Goal: Information Seeking & Learning: Compare options

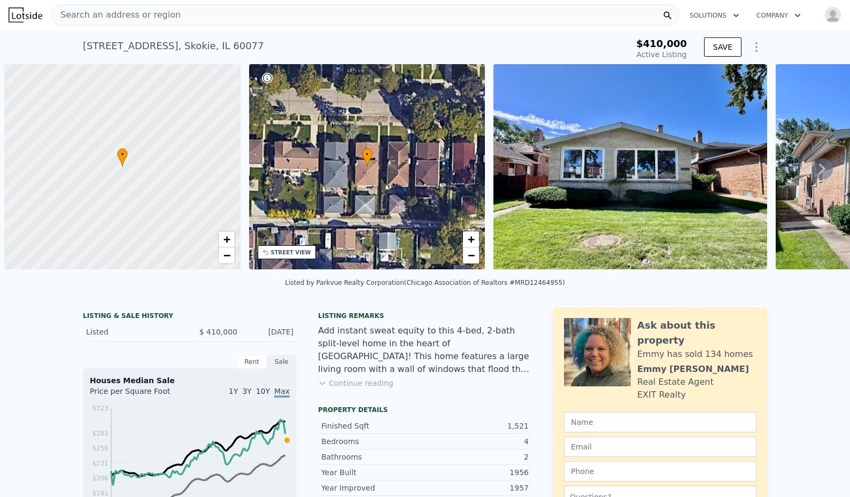
scroll to position [0, 4]
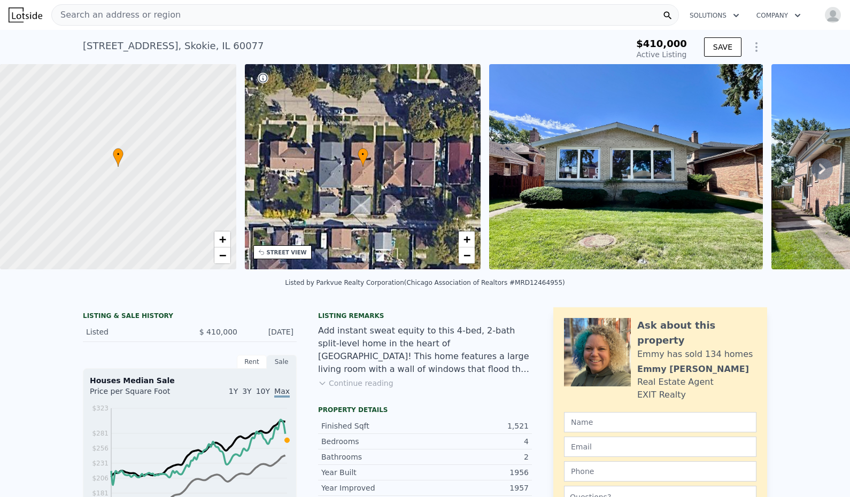
click at [245, 19] on div "Search an address or region" at bounding box center [364, 14] width 627 height 21
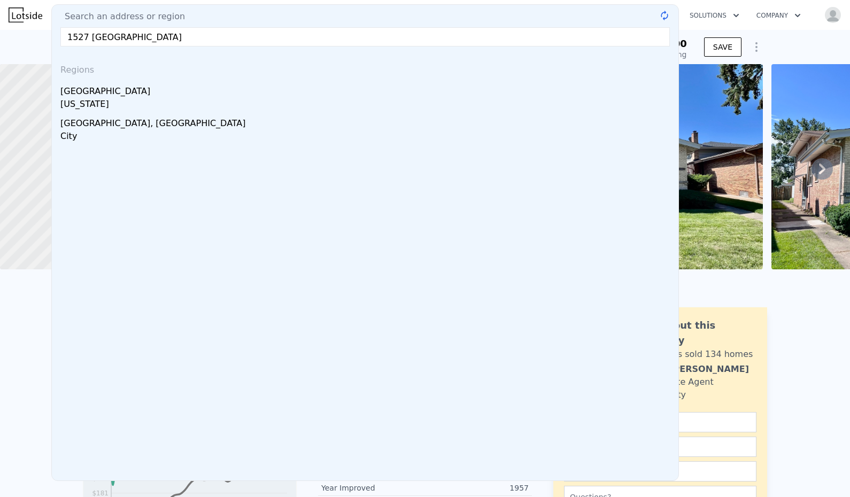
type input "1527 [GEOGRAPHIC_DATA]"
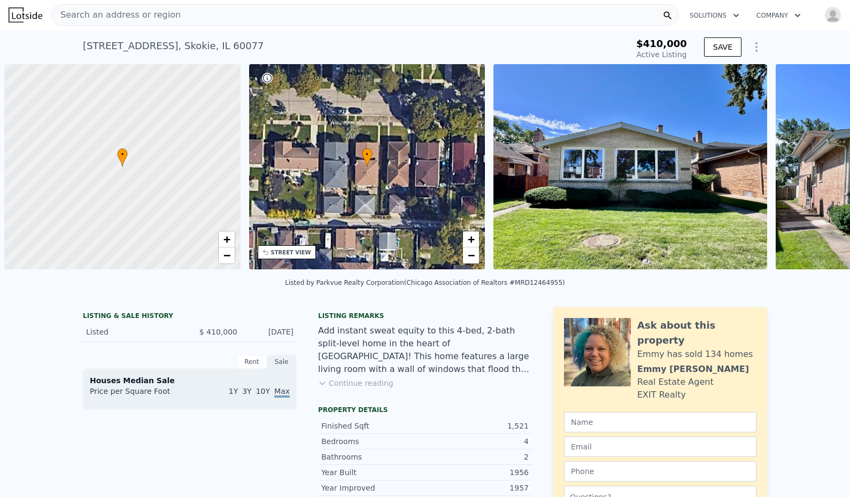
type input "-$ 439,603"
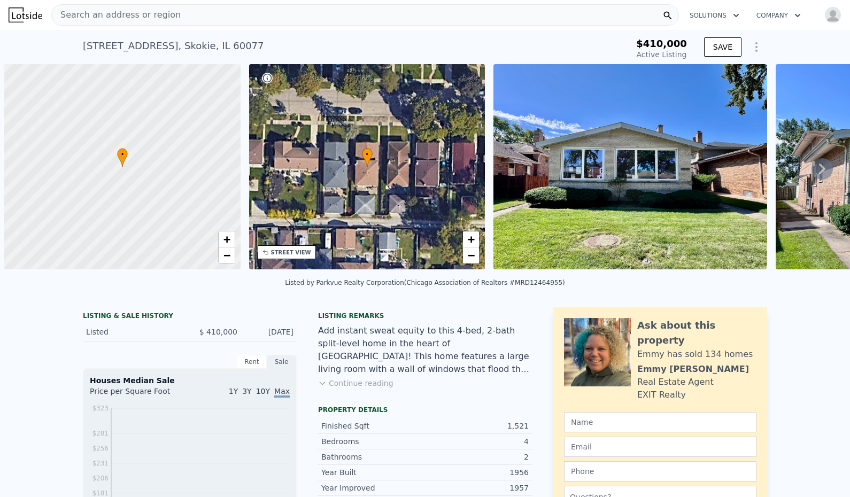
click at [129, 19] on span "Search an address or region" at bounding box center [116, 15] width 129 height 13
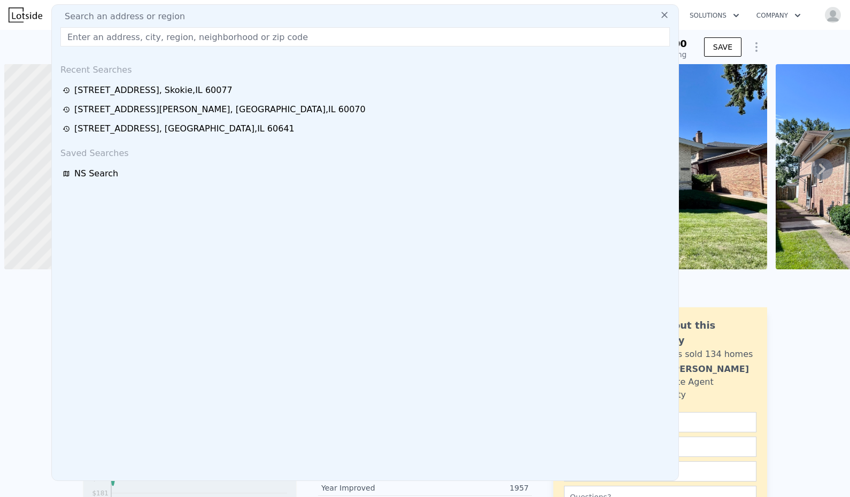
scroll to position [0, 4]
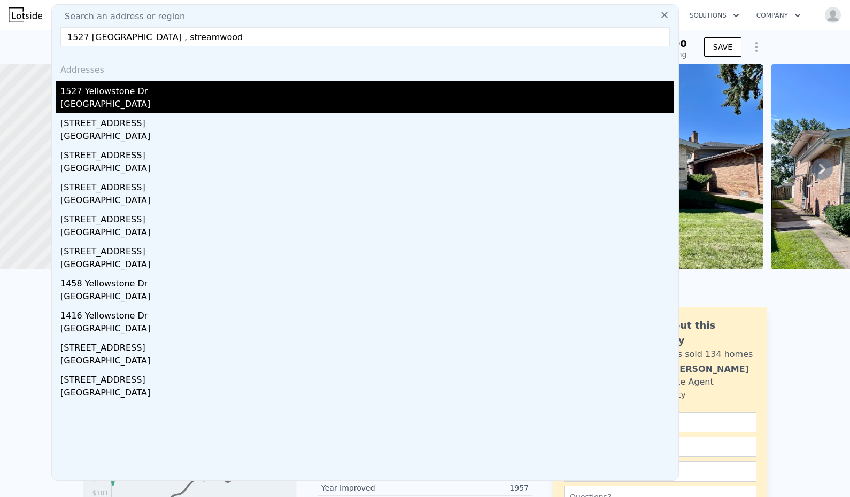
type input "1527 yellowstone , streamwood"
click at [114, 102] on div "Streamwood, IL 60107" at bounding box center [366, 105] width 613 height 15
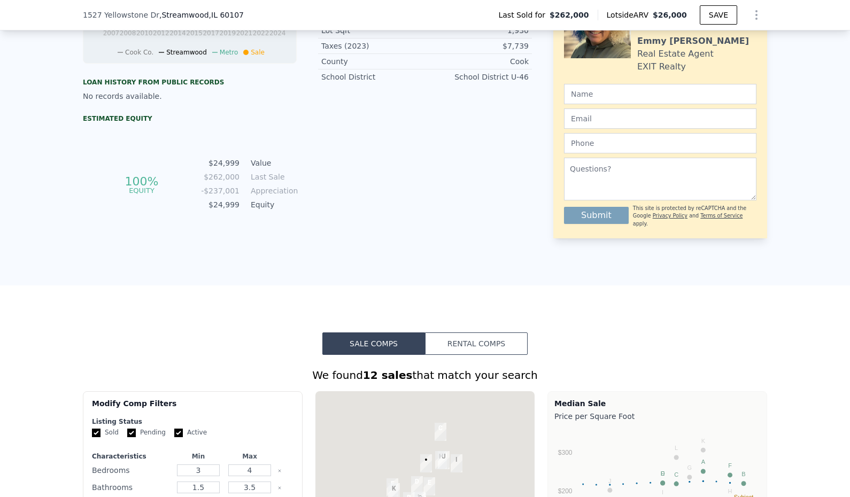
scroll to position [744, 0]
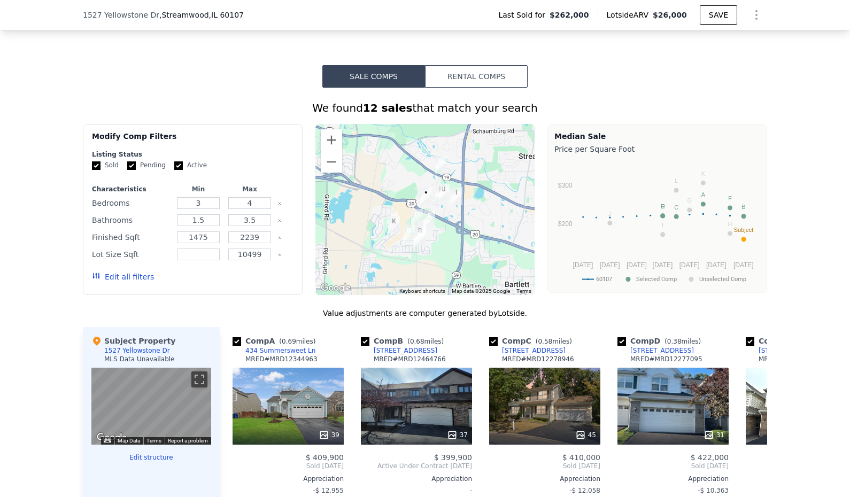
click at [496, 88] on button "Rental Comps" at bounding box center [476, 76] width 103 height 22
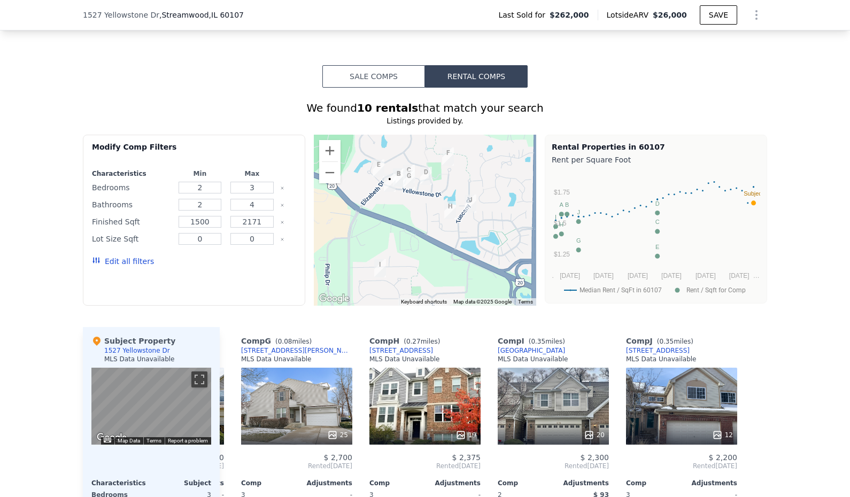
click at [387, 85] on button "Sale Comps" at bounding box center [373, 76] width 103 height 22
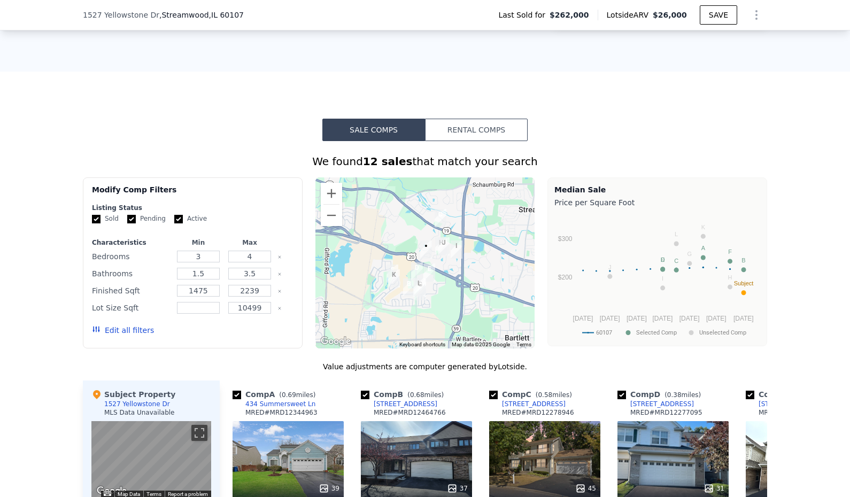
scroll to position [637, 0]
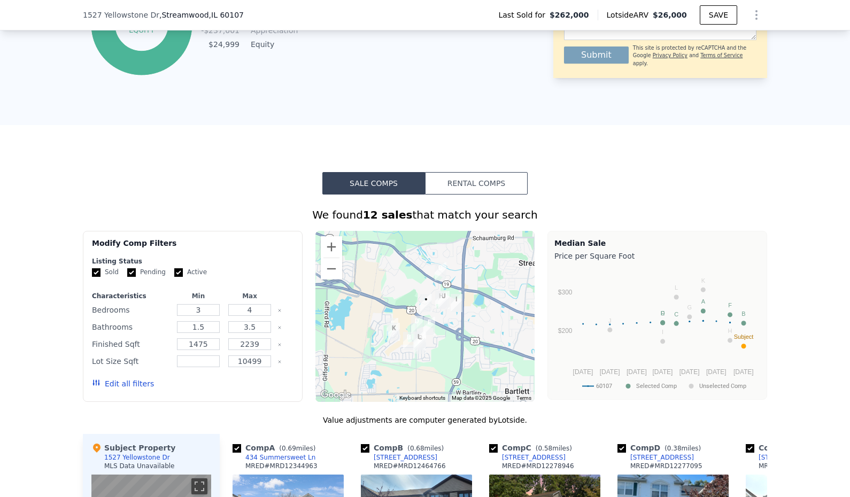
click at [483, 191] on button "Rental Comps" at bounding box center [476, 183] width 103 height 22
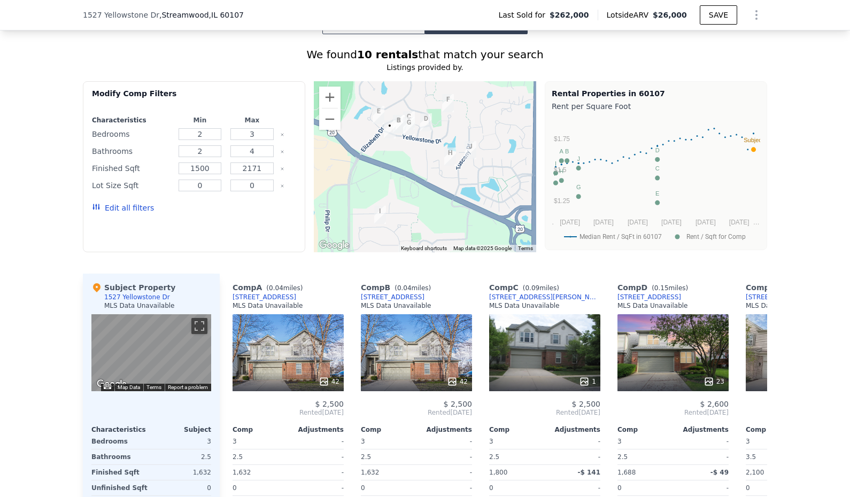
scroll to position [905, 0]
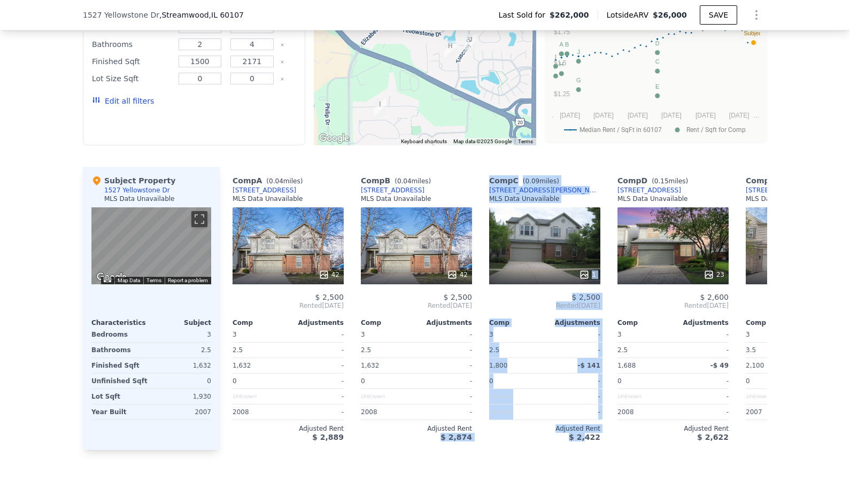
drag, startPoint x: 429, startPoint y: 457, endPoint x: 585, endPoint y: 449, distance: 156.2
click at [585, 449] on div "Comp A ( 0.04 miles) 1520 Yellowstone Drive MLS Data Unavailable 42 $ 2,500 Ren…" at bounding box center [493, 308] width 547 height 283
drag, startPoint x: 585, startPoint y: 449, endPoint x: 463, endPoint y: 468, distance: 123.3
click at [484, 474] on div "Sale Comps Rental Comps We found 10 rentals that match your search Listings pro…" at bounding box center [425, 177] width 850 height 639
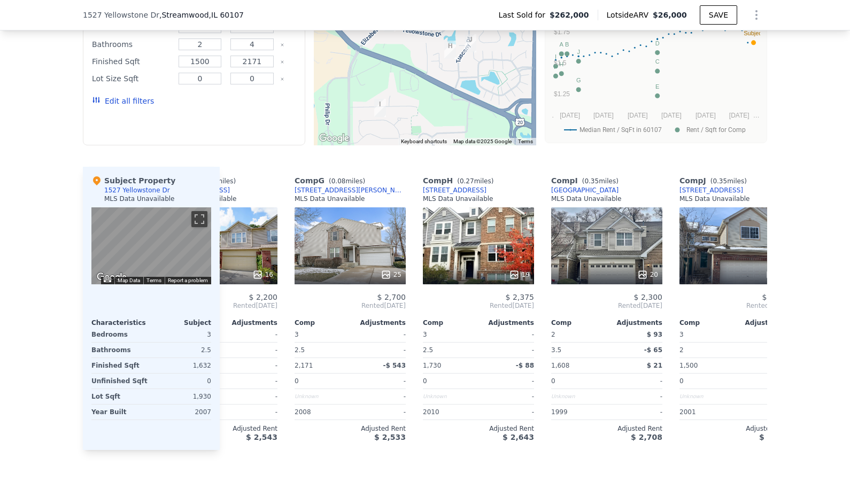
scroll to position [0, 761]
